Goal: Task Accomplishment & Management: Manage account settings

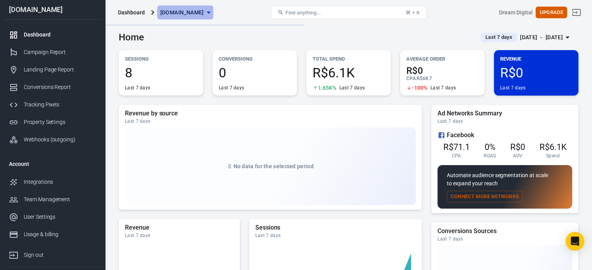
click at [198, 18] on button "[DOMAIN_NAME]" at bounding box center [185, 12] width 56 height 14
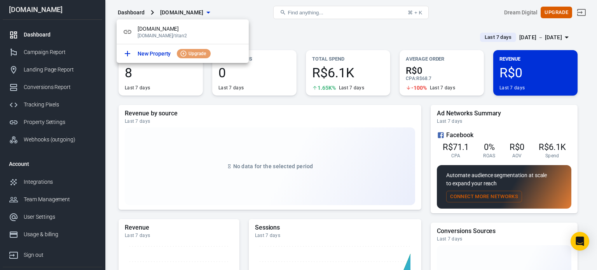
click at [238, 7] on div at bounding box center [298, 135] width 597 height 270
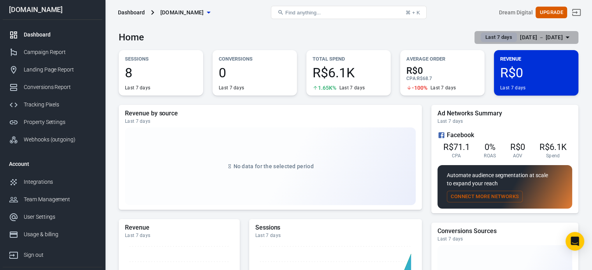
click at [556, 37] on div "[DATE] － [DATE]" at bounding box center [541, 38] width 43 height 10
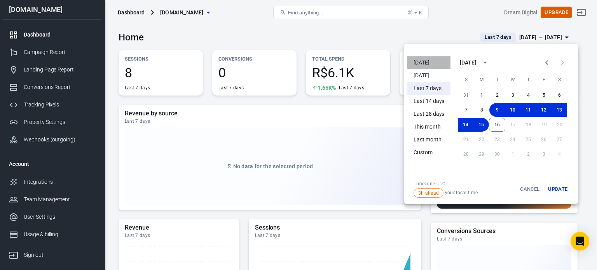
click at [418, 66] on li "[DATE]" at bounding box center [429, 62] width 43 height 13
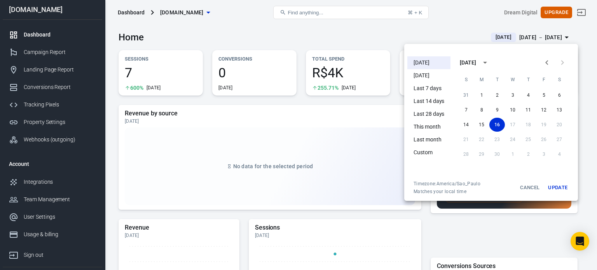
click at [588, 196] on div at bounding box center [298, 135] width 597 height 270
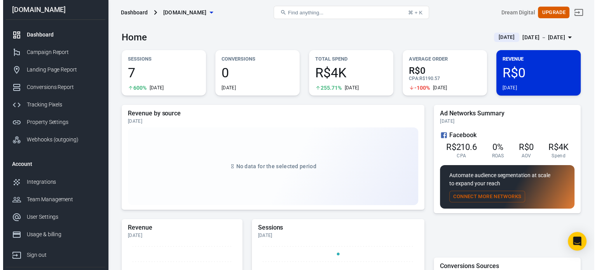
scroll to position [36, 0]
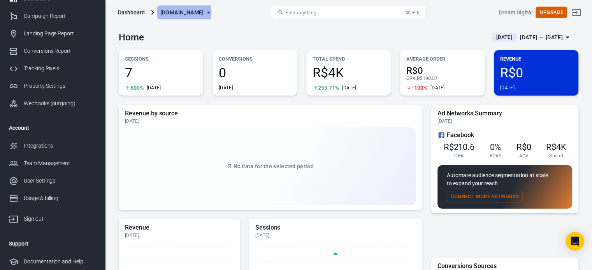
click at [182, 12] on span "[DOMAIN_NAME]" at bounding box center [182, 13] width 44 height 10
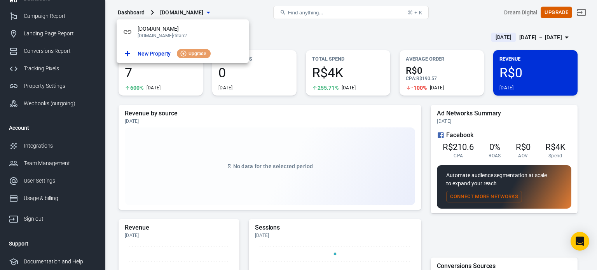
click at [236, 9] on div at bounding box center [298, 135] width 597 height 270
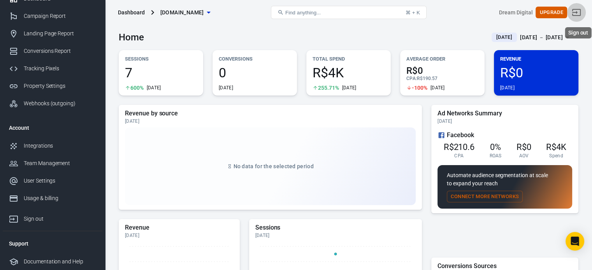
click at [581, 11] on icon "Sign out" at bounding box center [575, 12] width 9 height 9
